Goal: Navigation & Orientation: Find specific page/section

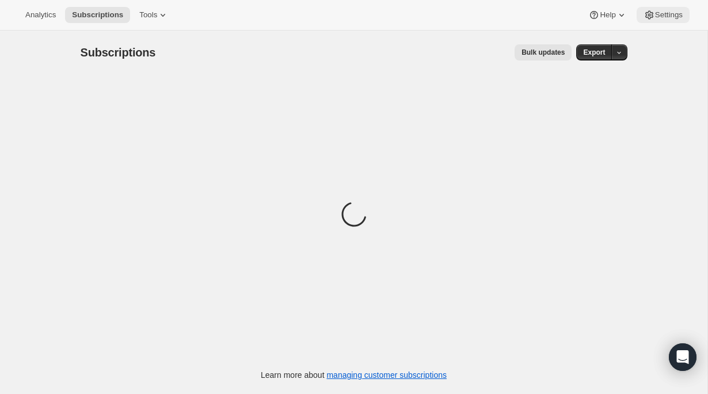
click at [657, 22] on button "Settings" at bounding box center [663, 15] width 53 height 16
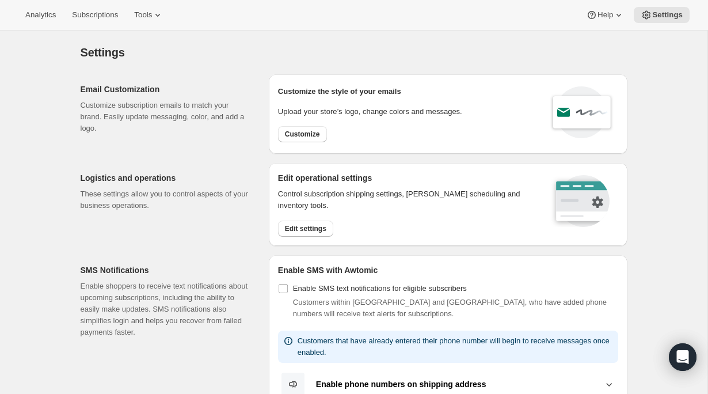
click at [657, 23] on div "Analytics Subscriptions Tools Help Settings" at bounding box center [354, 15] width 708 height 31
click at [663, 14] on span "Settings" at bounding box center [667, 14] width 31 height 9
click at [659, 10] on span "Settings" at bounding box center [667, 14] width 31 height 9
click at [665, 18] on span "Settings" at bounding box center [667, 14] width 31 height 9
click at [163, 19] on icon at bounding box center [158, 15] width 12 height 12
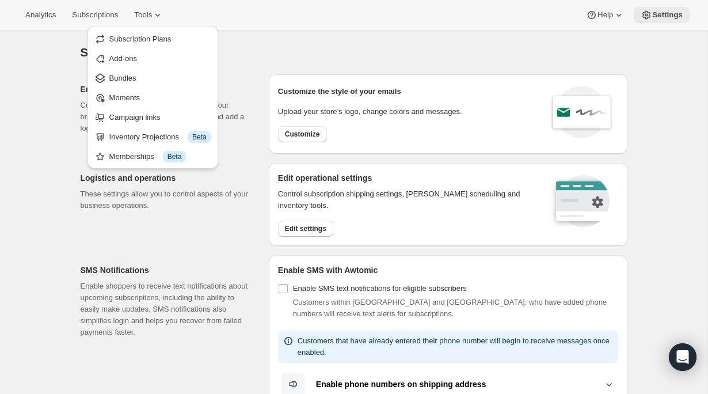
click at [668, 12] on span "Settings" at bounding box center [667, 14] width 31 height 9
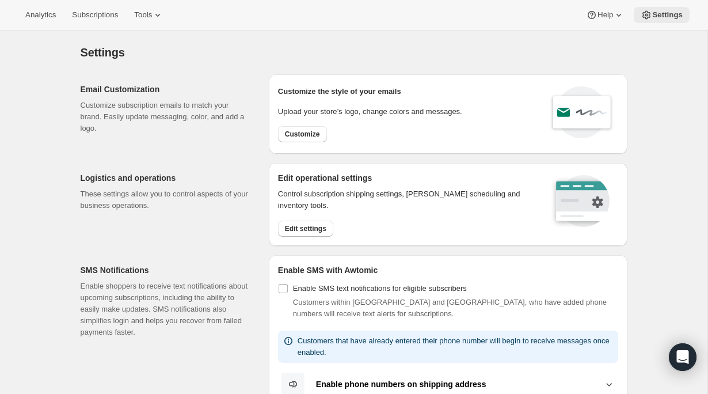
click at [668, 12] on span "Settings" at bounding box center [667, 14] width 31 height 9
click at [666, 20] on button "Settings" at bounding box center [662, 15] width 56 height 16
click at [429, 32] on div "Settings. This page is ready Settings" at bounding box center [354, 53] width 547 height 44
click at [163, 18] on icon at bounding box center [158, 15] width 12 height 12
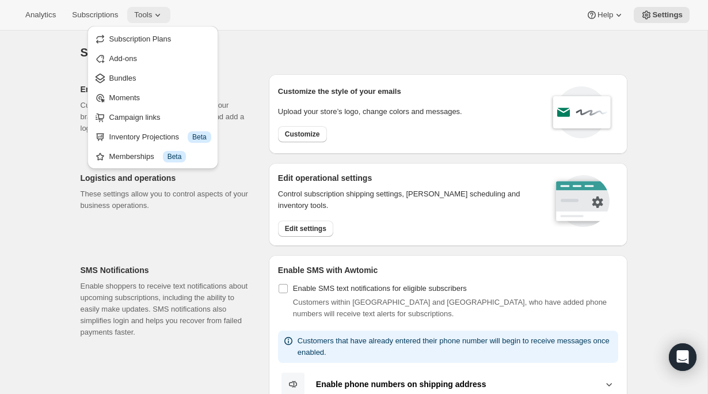
click at [163, 18] on icon at bounding box center [158, 15] width 12 height 12
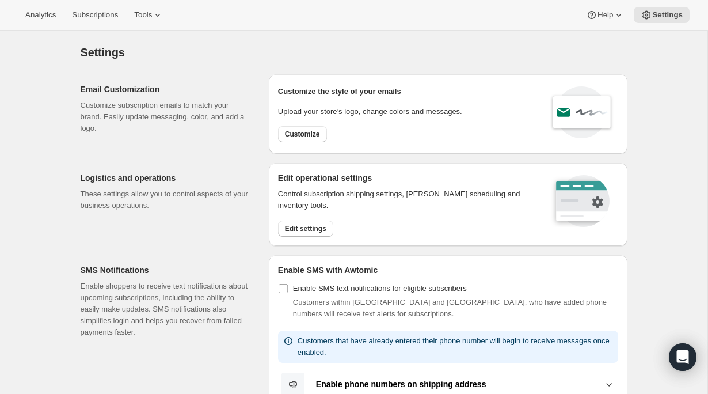
click at [228, 32] on div "Settings. This page is ready Settings" at bounding box center [354, 53] width 547 height 44
click at [170, 16] on button "Tools" at bounding box center [148, 15] width 43 height 16
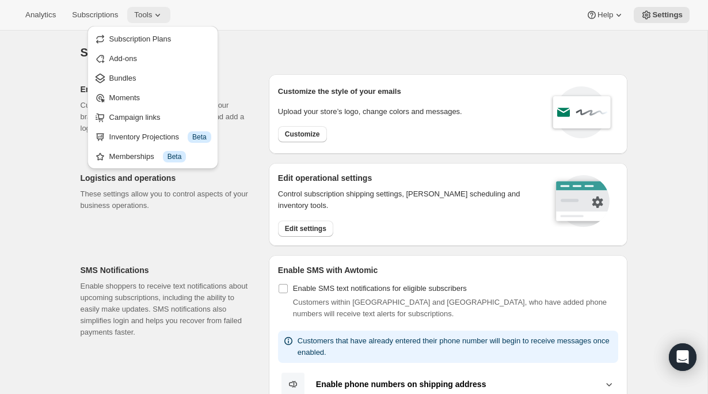
click at [163, 16] on icon at bounding box center [158, 15] width 12 height 12
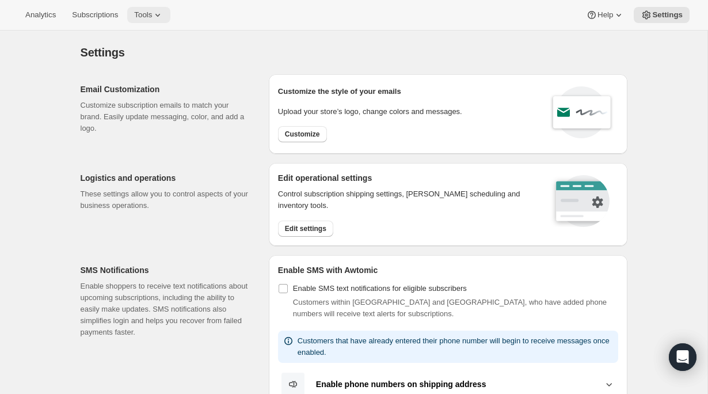
click at [163, 16] on icon at bounding box center [158, 15] width 12 height 12
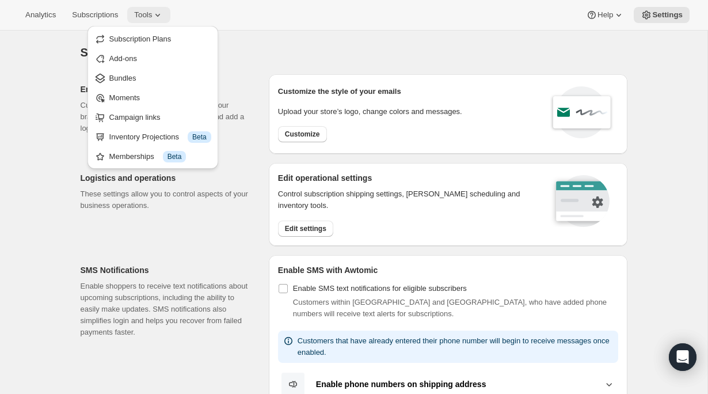
click at [163, 16] on icon at bounding box center [158, 15] width 12 height 12
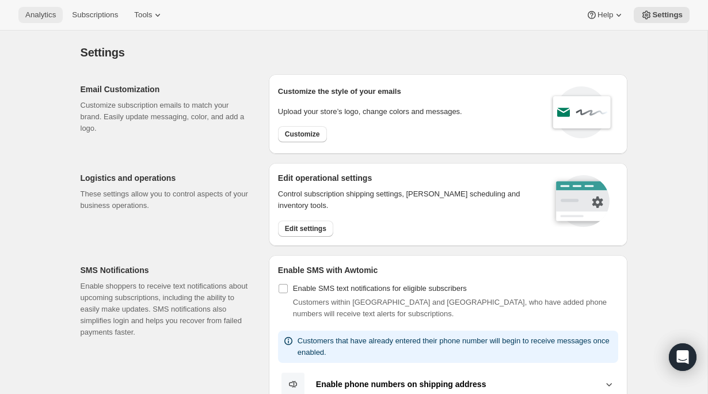
click at [44, 17] on span "Analytics" at bounding box center [40, 14] width 31 height 9
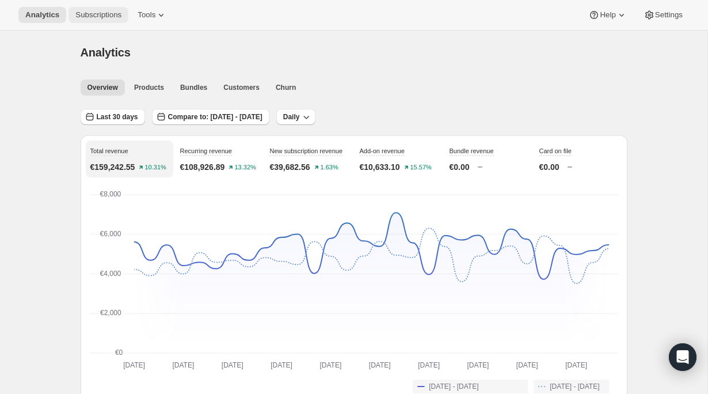
click at [101, 13] on span "Subscriptions" at bounding box center [98, 14] width 46 height 9
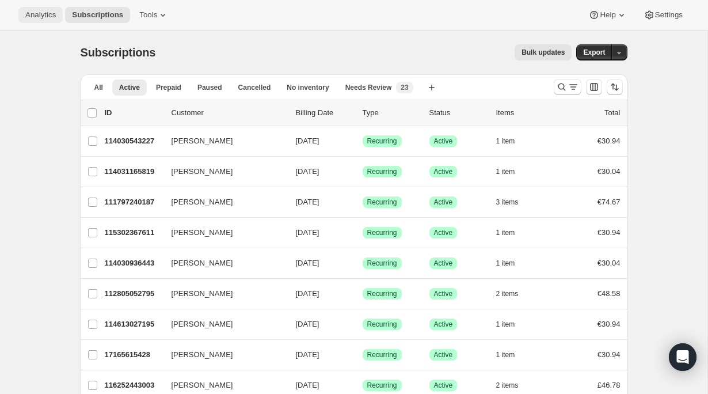
click at [39, 18] on span "Analytics" at bounding box center [40, 14] width 31 height 9
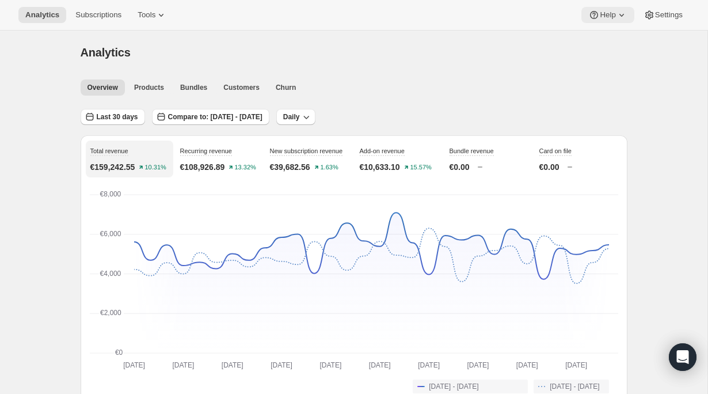
click at [610, 14] on span "Help" at bounding box center [608, 14] width 16 height 9
click at [648, 16] on icon at bounding box center [649, 15] width 12 height 12
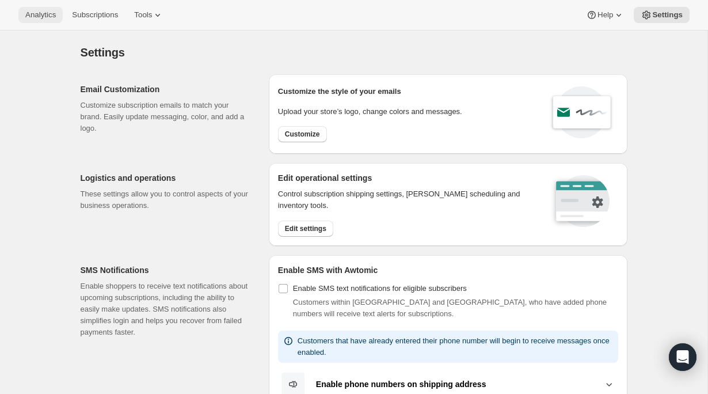
click at [47, 15] on span "Analytics" at bounding box center [40, 14] width 31 height 9
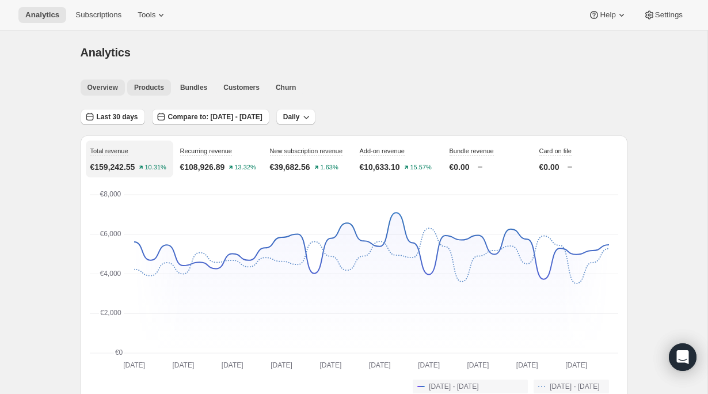
click at [147, 89] on span "Products" at bounding box center [149, 87] width 30 height 9
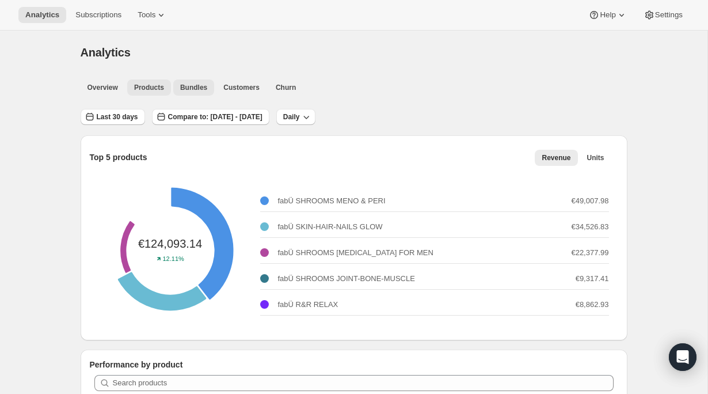
click at [196, 90] on span "Bundles" at bounding box center [193, 87] width 27 height 9
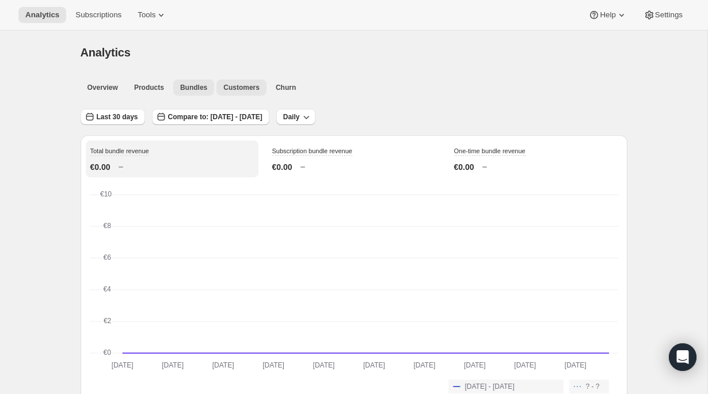
click at [234, 92] on button "Customers" at bounding box center [241, 87] width 50 height 16
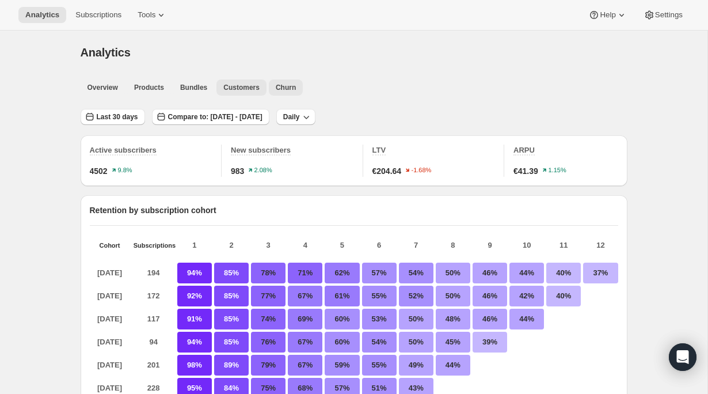
click at [273, 94] on button "Churn" at bounding box center [286, 87] width 34 height 16
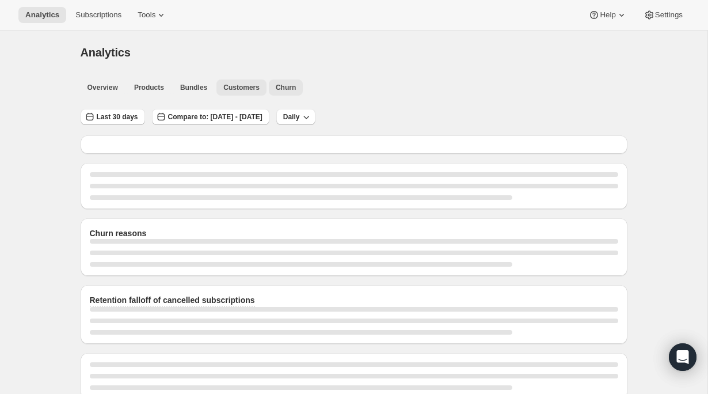
click at [249, 93] on button "Customers" at bounding box center [241, 87] width 50 height 16
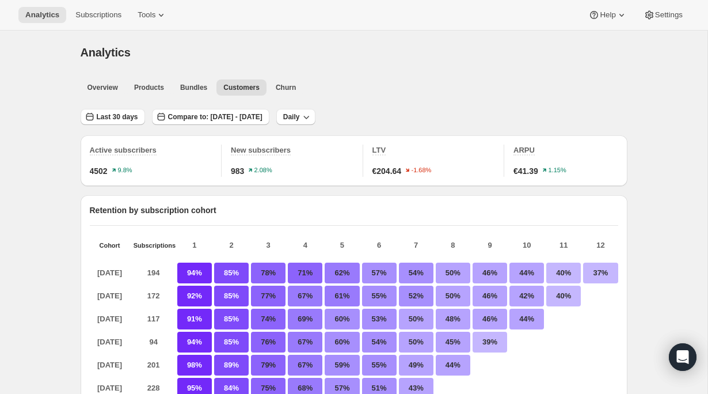
click at [144, 56] on div "Analytics" at bounding box center [354, 52] width 547 height 16
click at [107, 89] on span "Overview" at bounding box center [102, 87] width 31 height 9
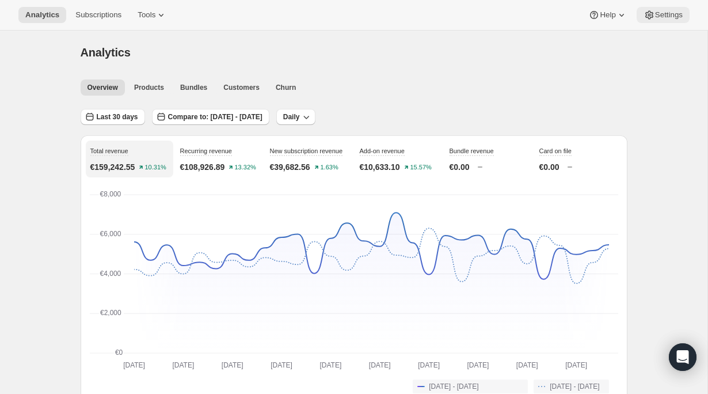
click at [667, 15] on span "Settings" at bounding box center [669, 14] width 28 height 9
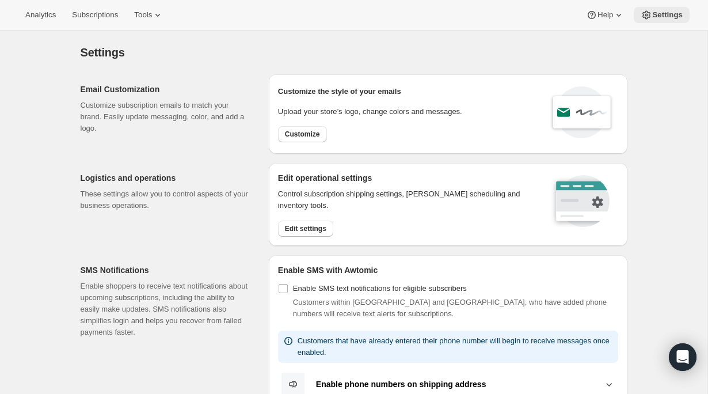
click at [675, 17] on span "Settings" at bounding box center [667, 14] width 31 height 9
drag, startPoint x: 670, startPoint y: 17, endPoint x: 276, endPoint y: -10, distance: 395.2
click at [276, 0] on html "Analytics Subscriptions Tools Help Settings Skip to content Settings. This page…" at bounding box center [354, 197] width 708 height 394
click at [656, 15] on span "Settings" at bounding box center [667, 14] width 31 height 9
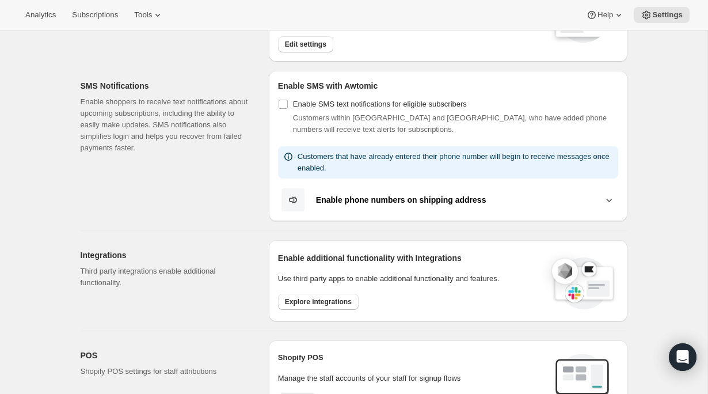
scroll to position [45, 0]
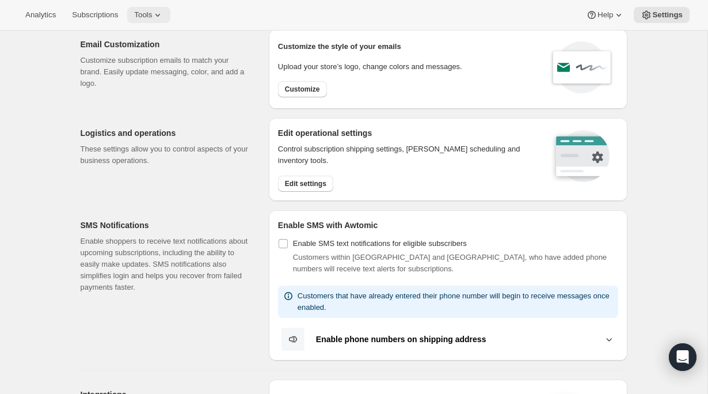
click at [161, 20] on icon at bounding box center [158, 15] width 12 height 12
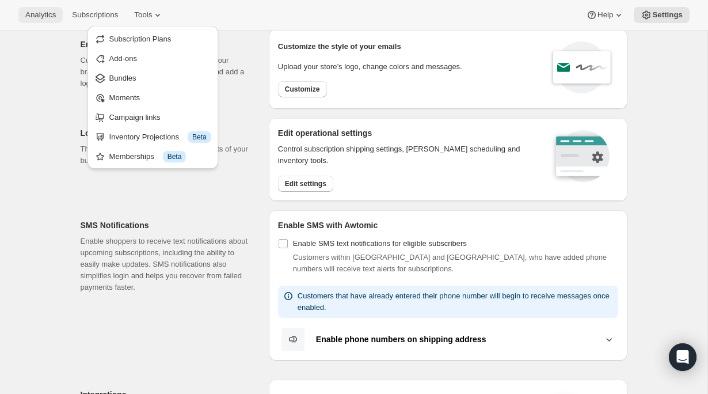
click at [48, 17] on span "Analytics" at bounding box center [40, 14] width 31 height 9
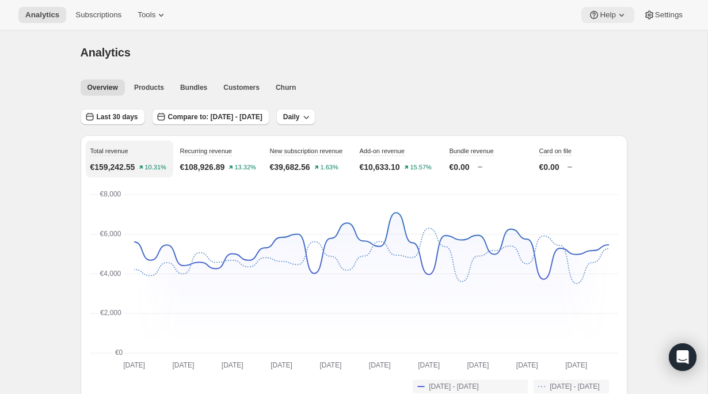
click at [605, 14] on span "Help" at bounding box center [608, 14] width 16 height 9
click at [664, 19] on span "Settings" at bounding box center [669, 14] width 28 height 9
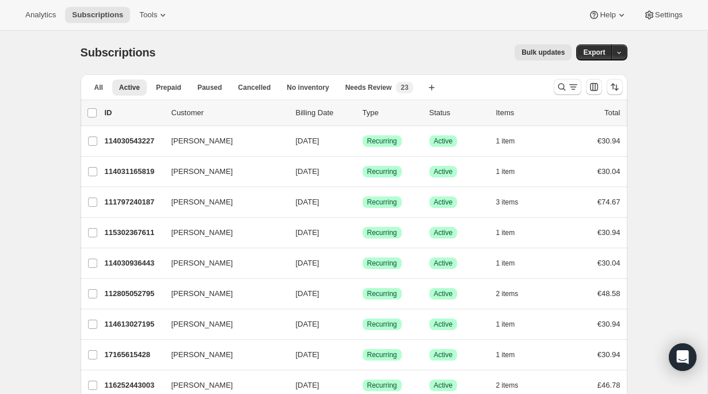
click at [33, 27] on div "Analytics Subscriptions Tools Help Settings" at bounding box center [354, 15] width 708 height 31
click at [40, 18] on span "Analytics" at bounding box center [40, 14] width 31 height 9
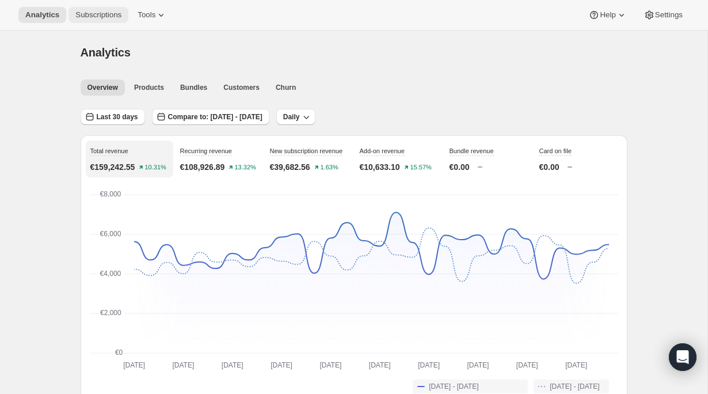
click at [89, 20] on button "Subscriptions" at bounding box center [98, 15] width 60 height 16
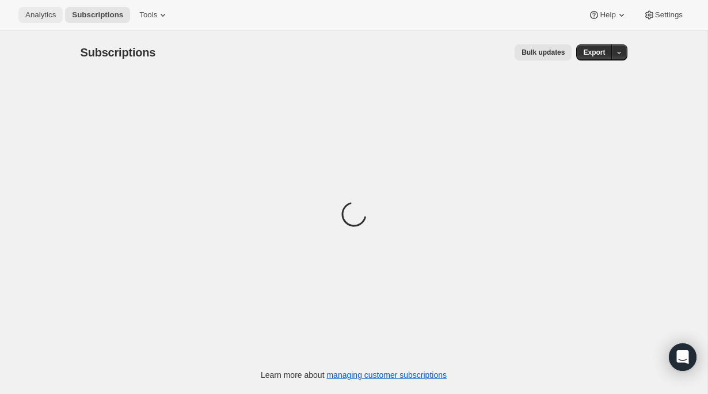
click at [44, 10] on span "Analytics" at bounding box center [40, 14] width 31 height 9
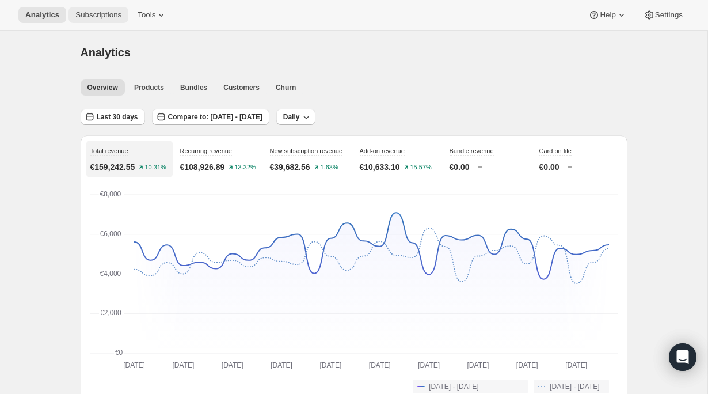
click at [89, 16] on span "Subscriptions" at bounding box center [98, 14] width 46 height 9
